Goal: Task Accomplishment & Management: Complete application form

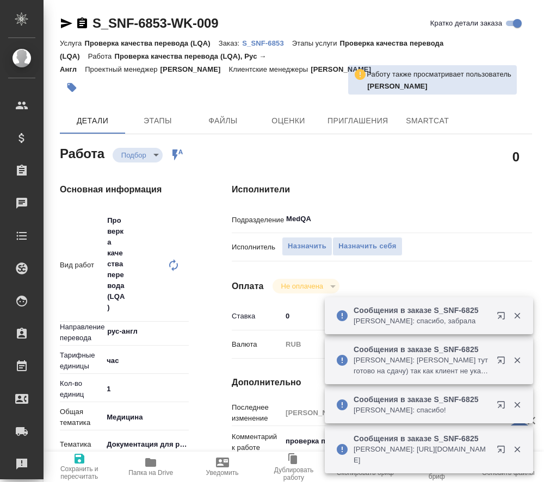
type textarea "x"
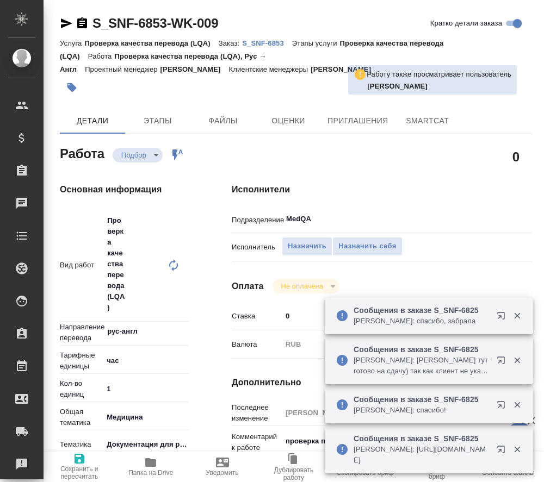
type textarea "x"
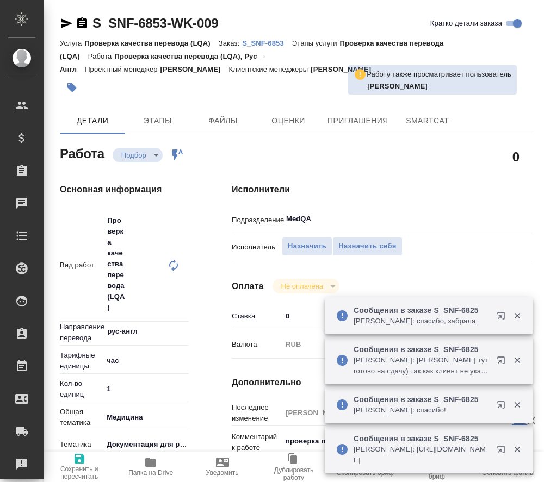
type textarea "x"
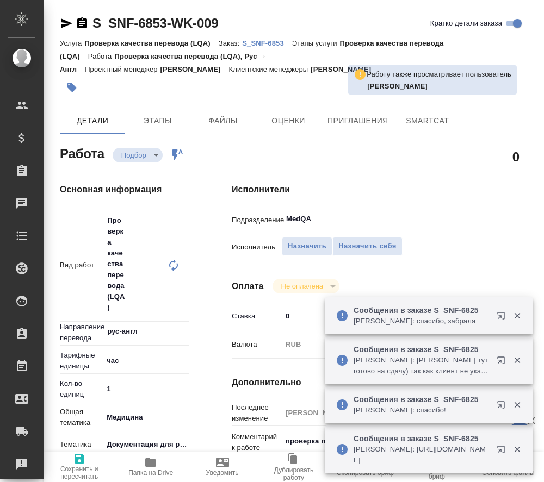
type textarea "x"
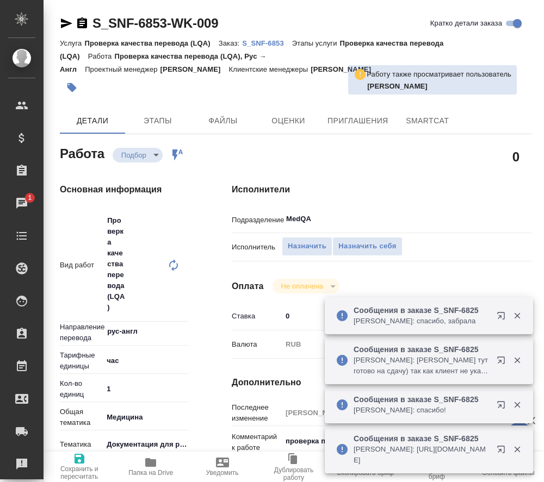
type textarea "x"
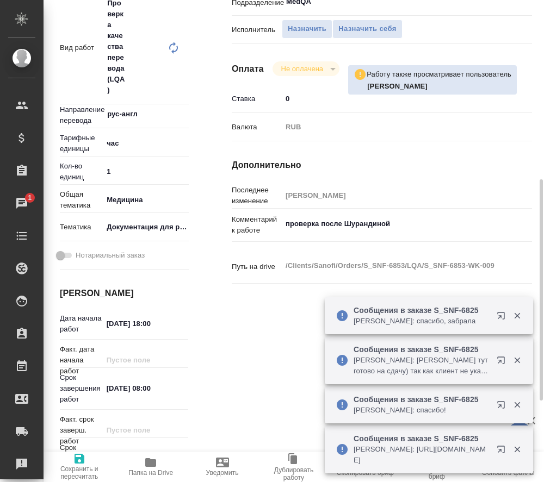
scroll to position [272, 0]
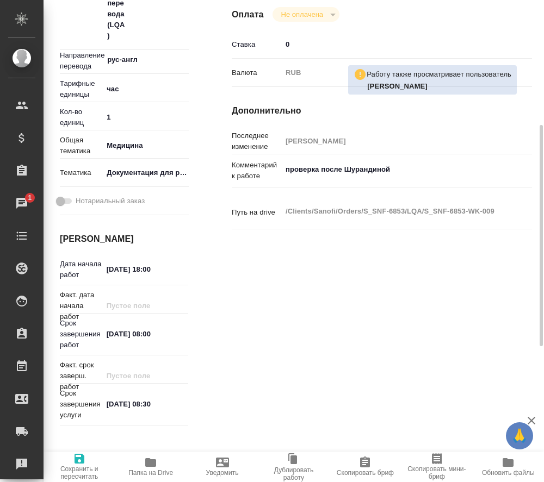
click at [151, 467] on icon "button" at bounding box center [150, 462] width 11 height 9
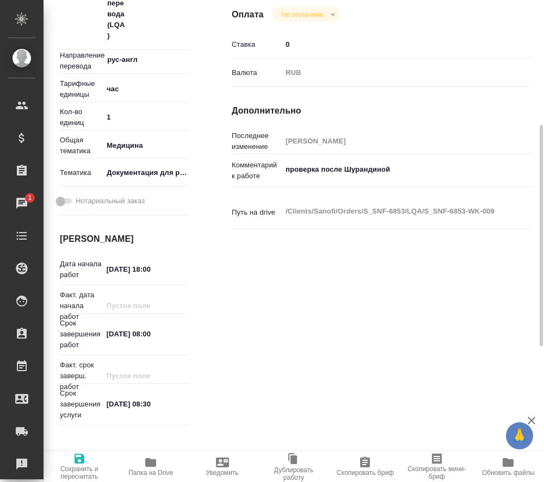
scroll to position [0, 0]
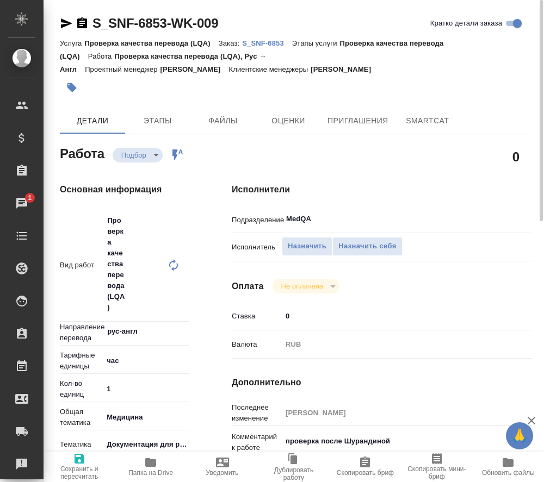
click at [262, 40] on p "S_SNF-6853" at bounding box center [267, 43] width 50 height 8
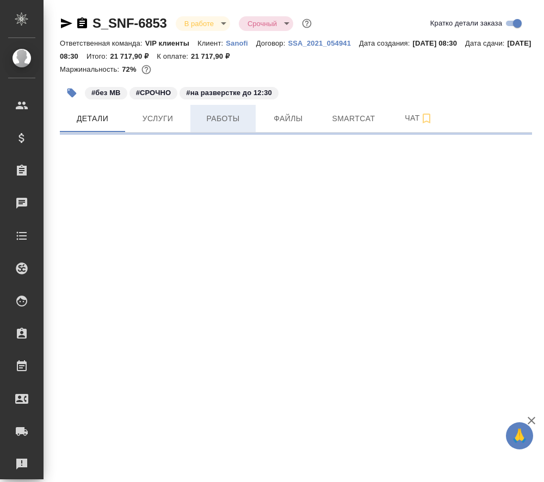
select select "RU"
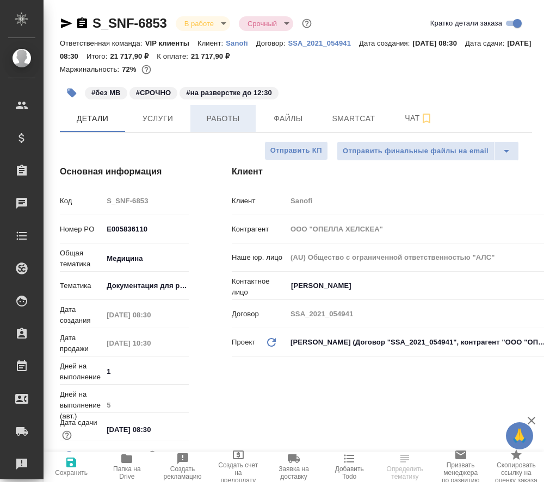
type textarea "x"
type input "[PERSON_NAME]"
type input "Комаров Роман"
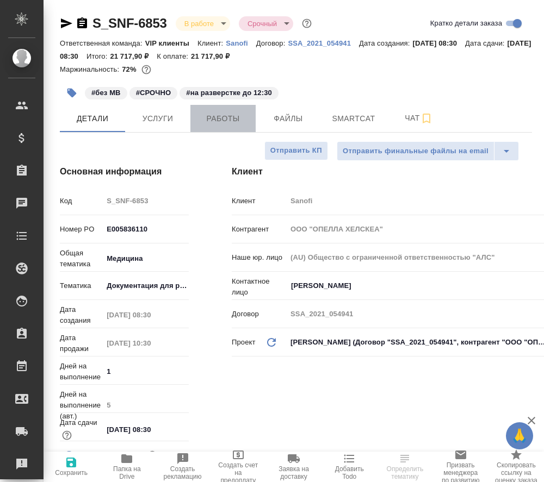
click at [220, 120] on span "Работы" at bounding box center [223, 119] width 52 height 14
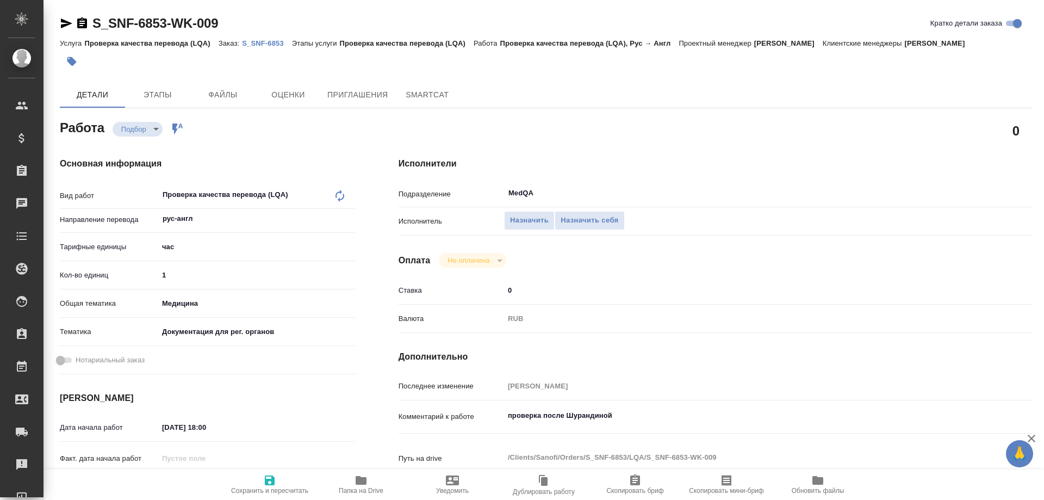
type textarea "x"
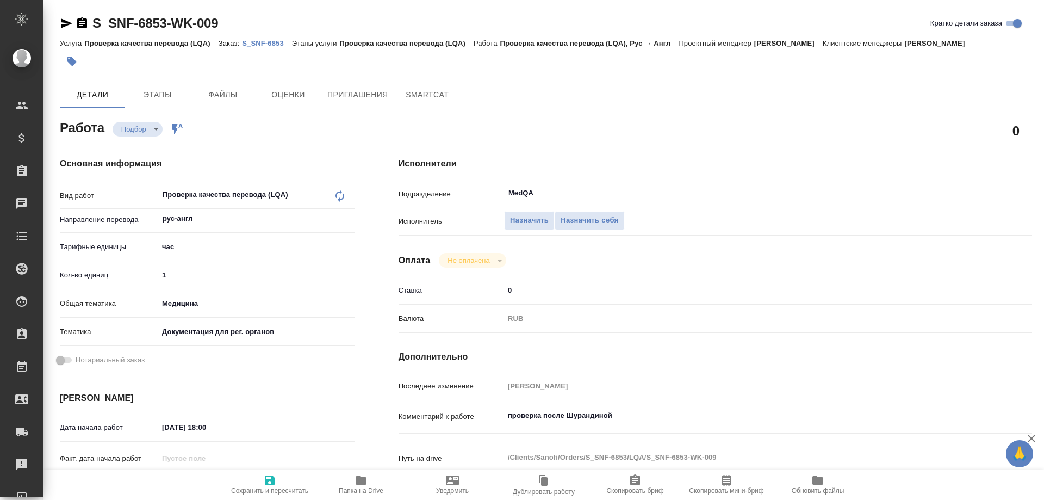
type textarea "x"
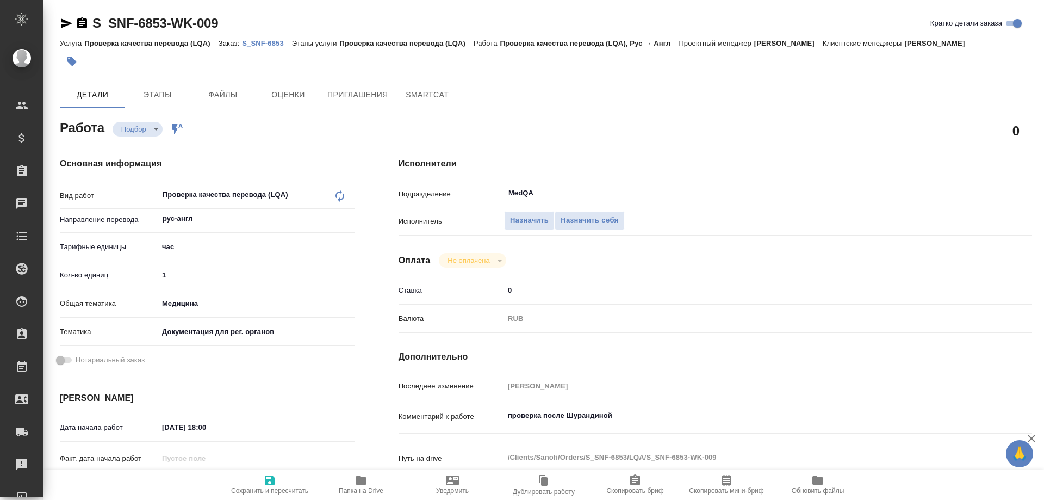
type textarea "x"
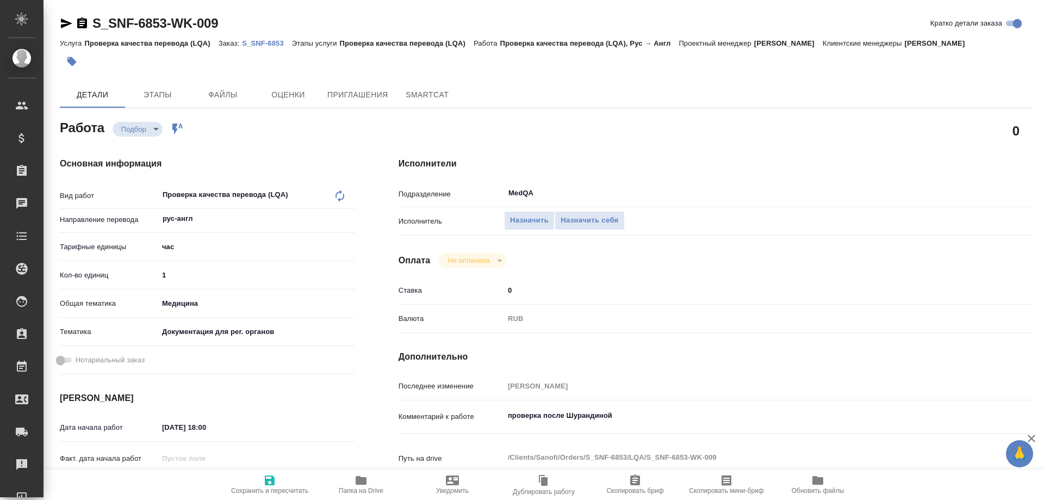
type textarea "x"
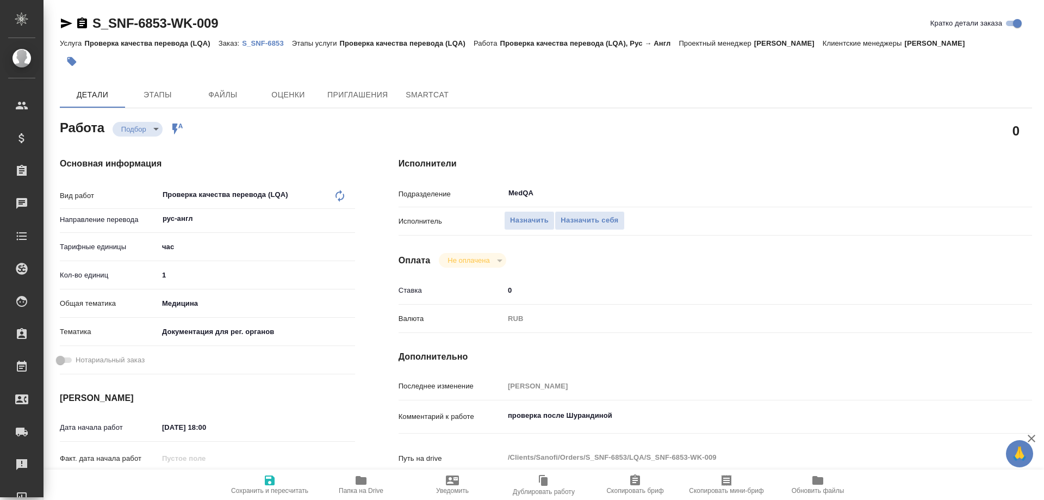
type textarea "x"
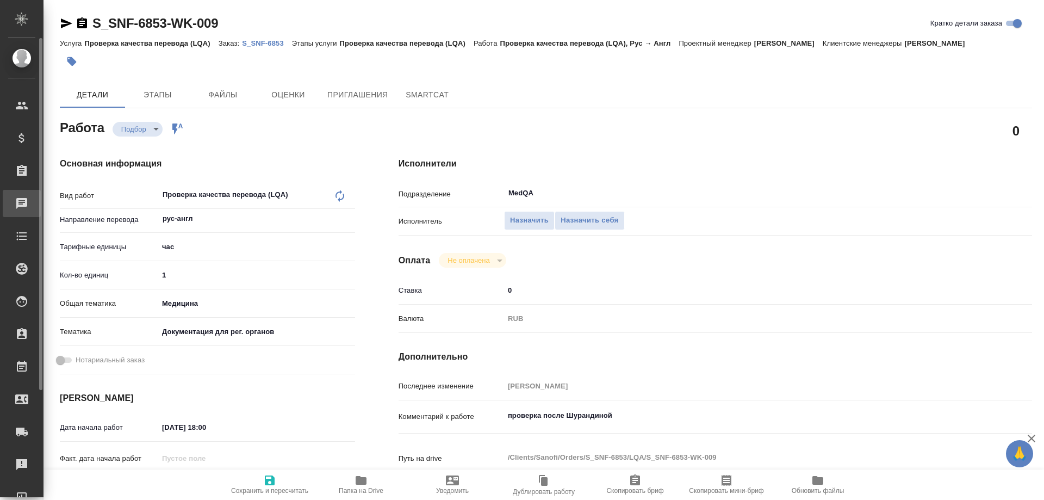
type textarea "x"
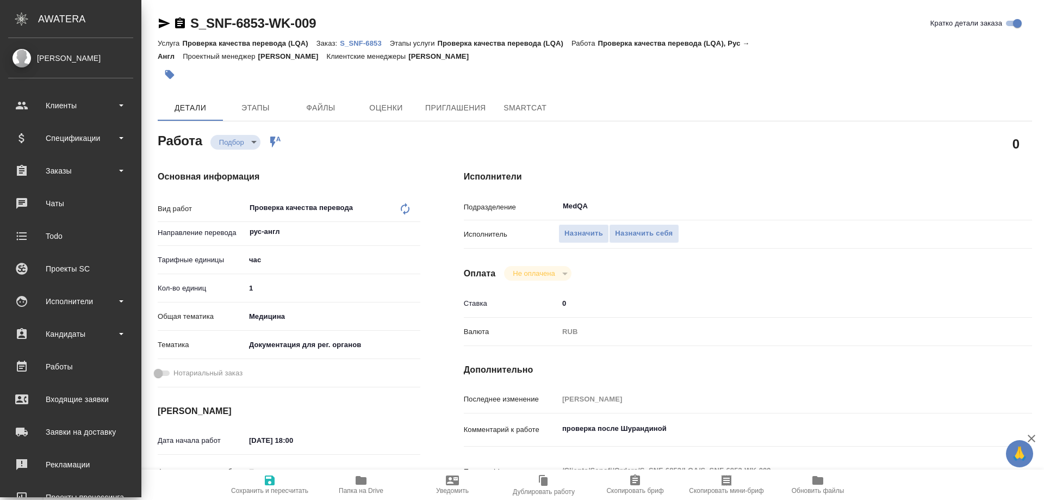
type textarea "x"
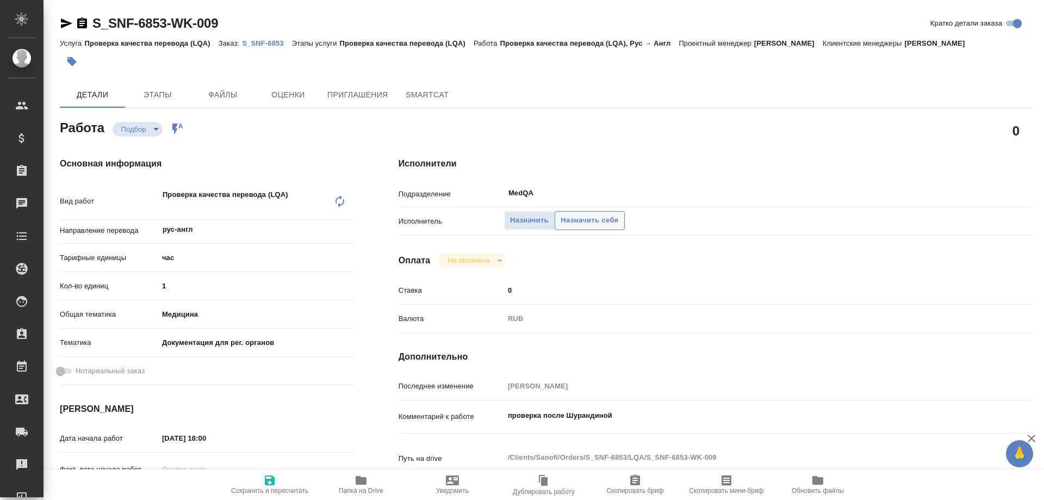
type textarea "x"
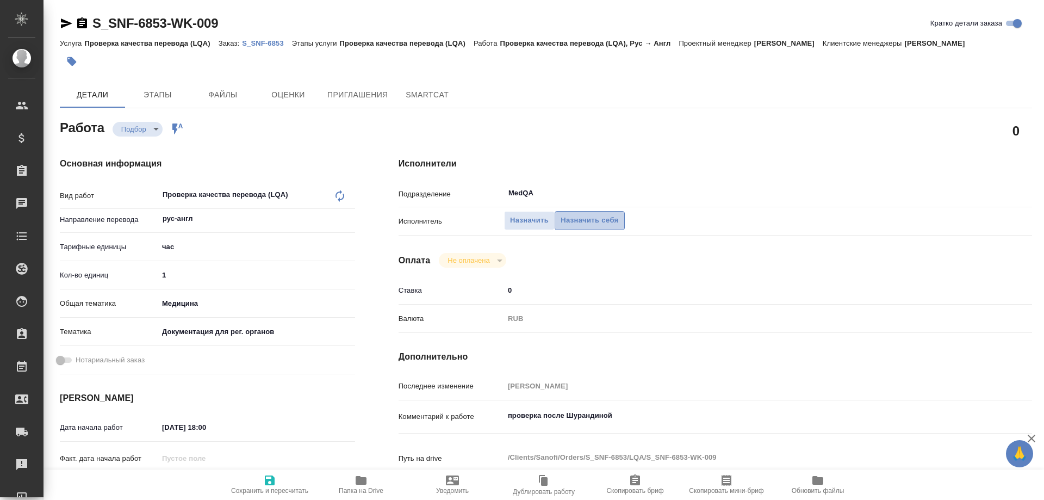
click at [543, 221] on span "Назначить себя" at bounding box center [590, 220] width 58 height 13
type textarea "x"
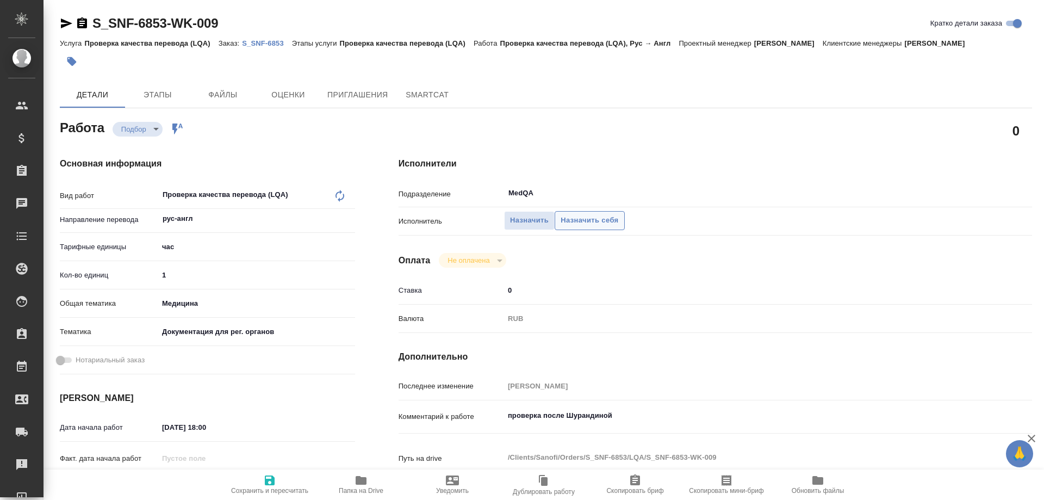
type textarea "x"
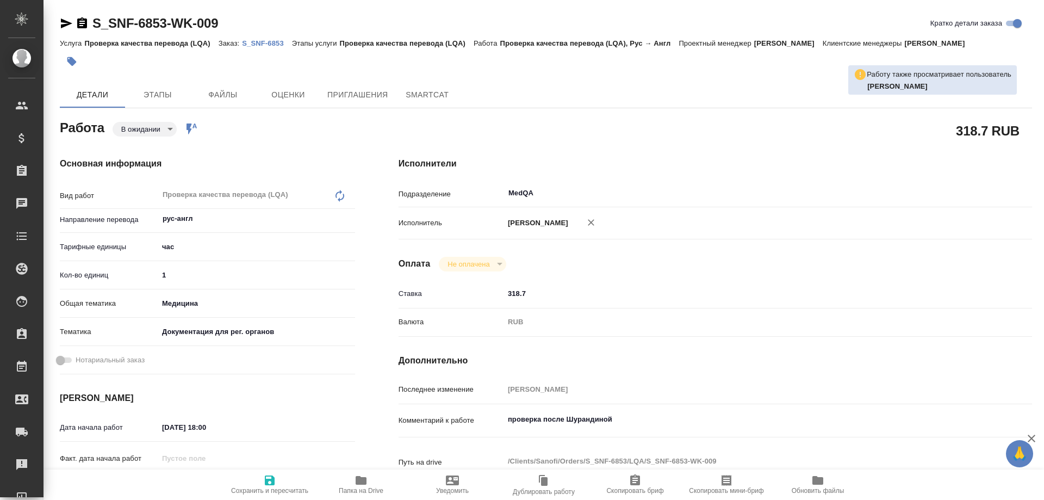
type textarea "x"
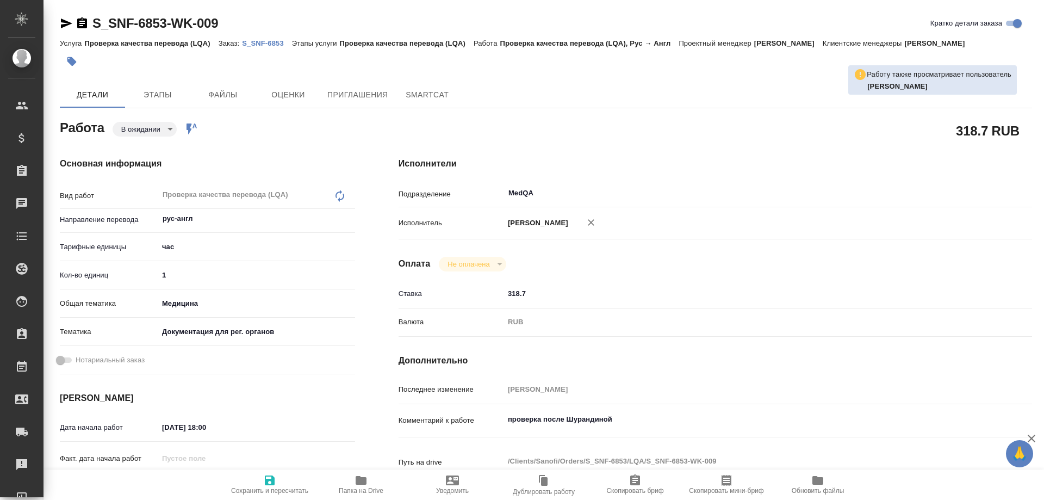
type textarea "x"
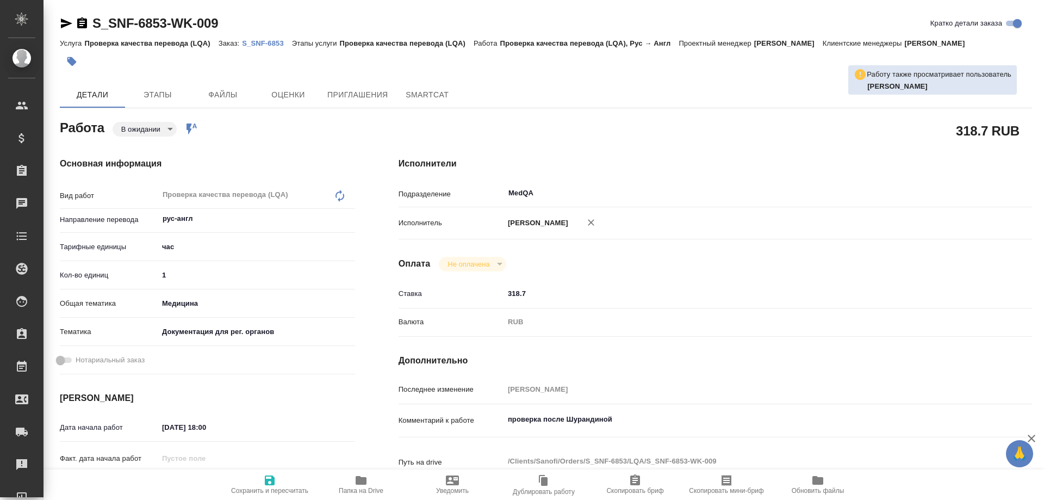
type textarea "x"
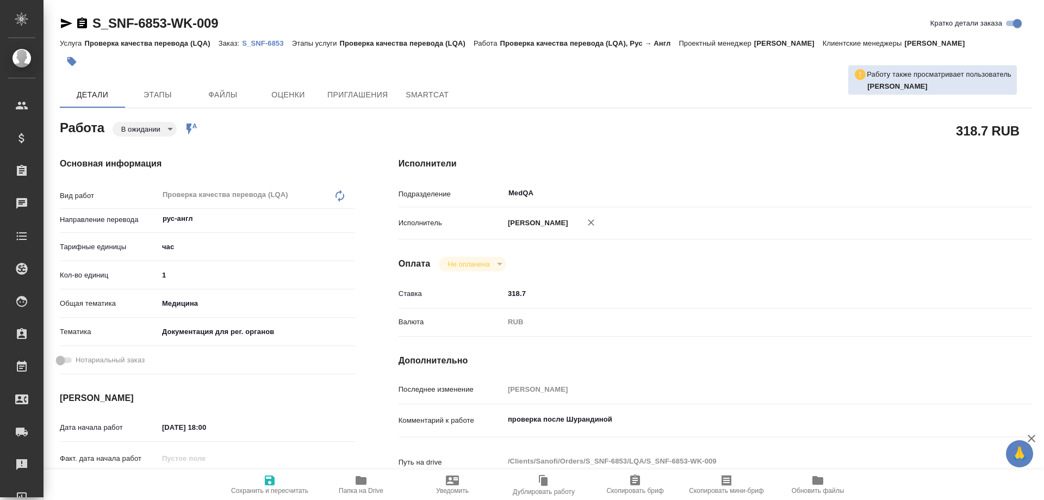
type textarea "x"
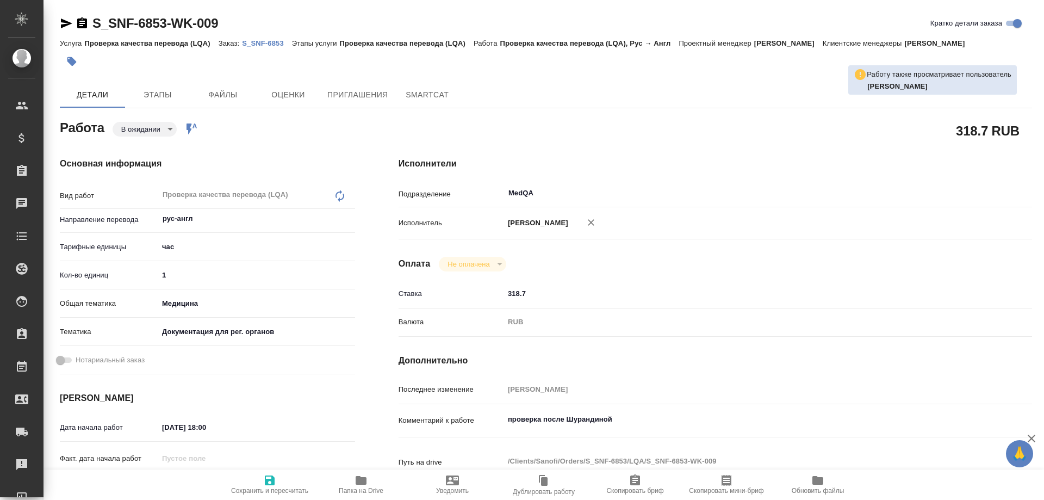
type textarea "x"
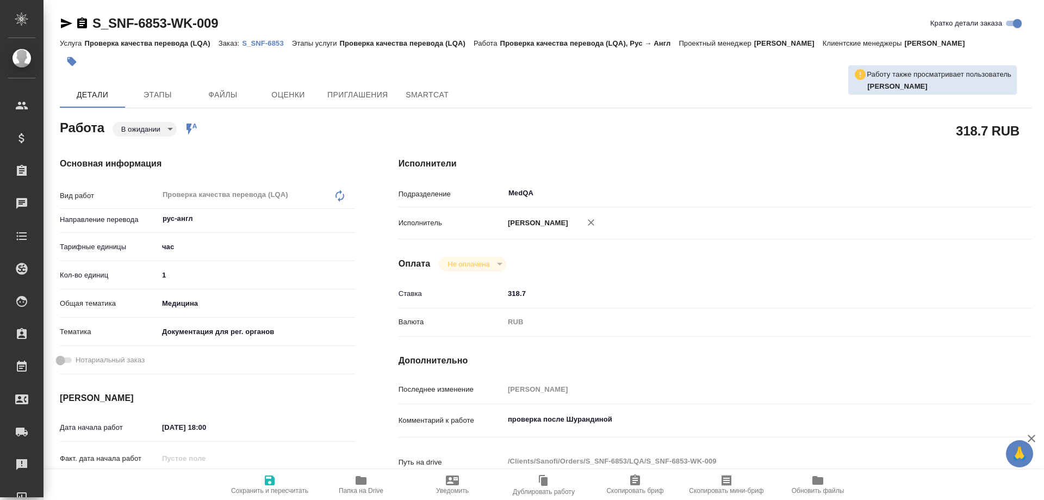
type textarea "x"
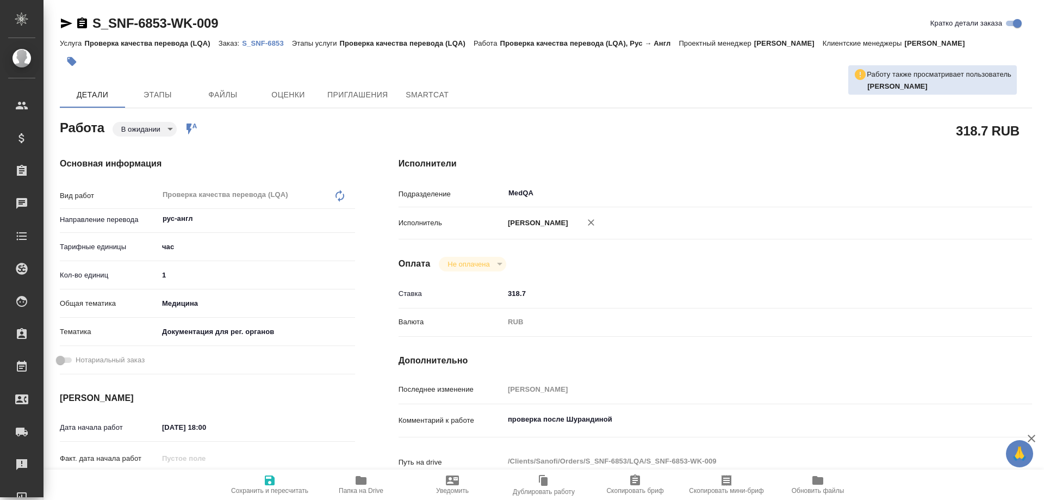
click at [263, 43] on p "S_SNF-6853" at bounding box center [267, 43] width 50 height 8
type textarea "x"
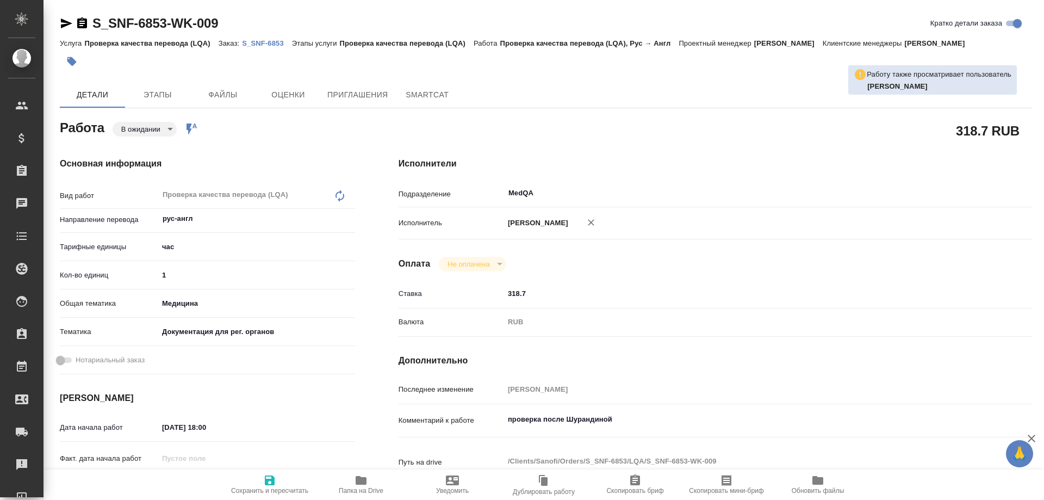
type textarea "x"
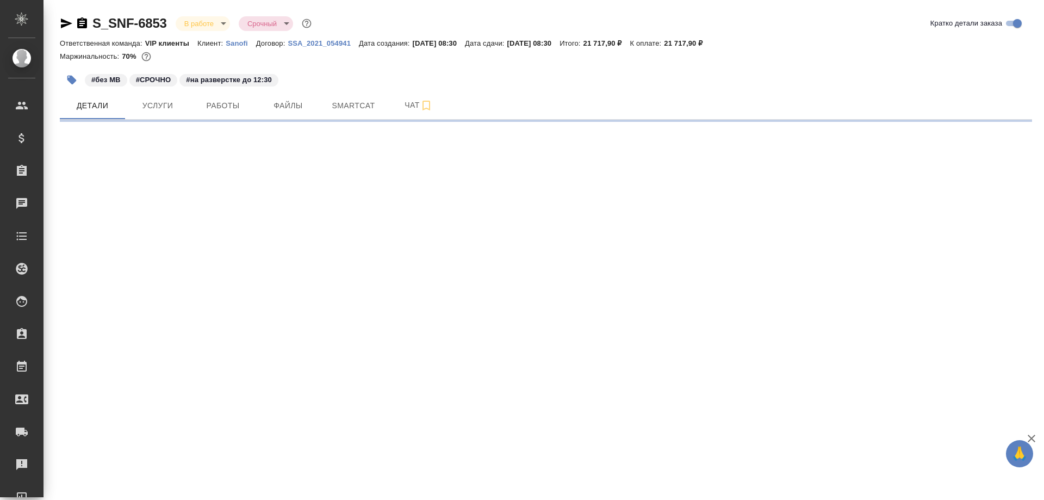
select select "RU"
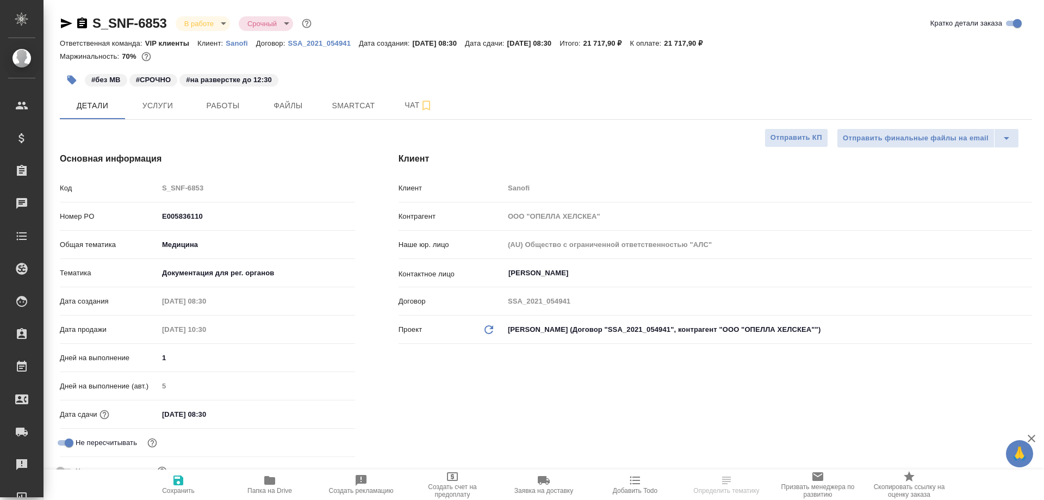
type textarea "x"
click at [234, 104] on span "Работы" at bounding box center [223, 106] width 52 height 14
